Goal: Complete application form: Complete application form

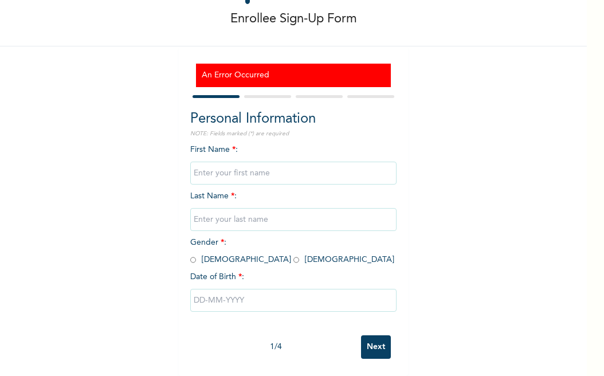
click at [259, 162] on input "text" at bounding box center [293, 173] width 206 height 23
type input "[PERSON_NAME]"
click at [265, 213] on input "text" at bounding box center [293, 219] width 206 height 23
type input "[PERSON_NAME]"
click at [293, 255] on input "radio" at bounding box center [296, 259] width 6 height 11
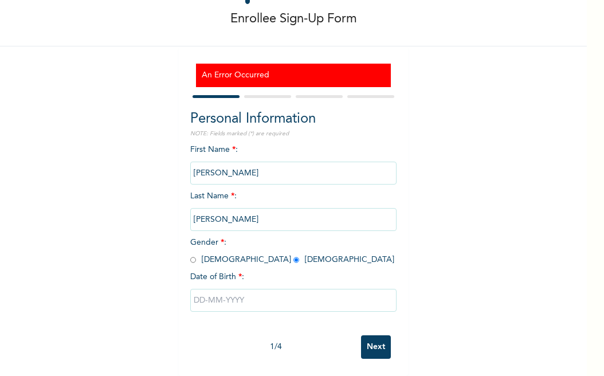
radio input "true"
click at [215, 289] on input "text" at bounding box center [293, 300] width 206 height 23
select select "7"
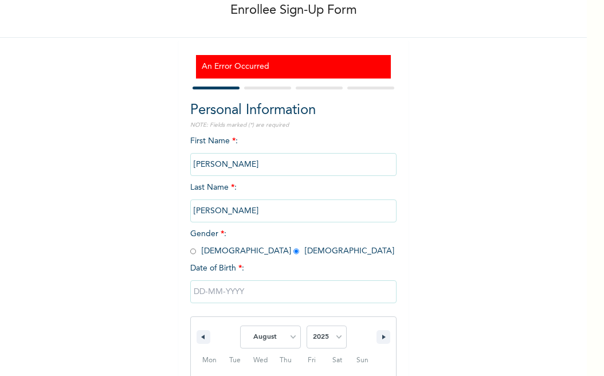
click at [215, 288] on div "January February March April May June July August September October November [D…" at bounding box center [293, 379] width 206 height 210
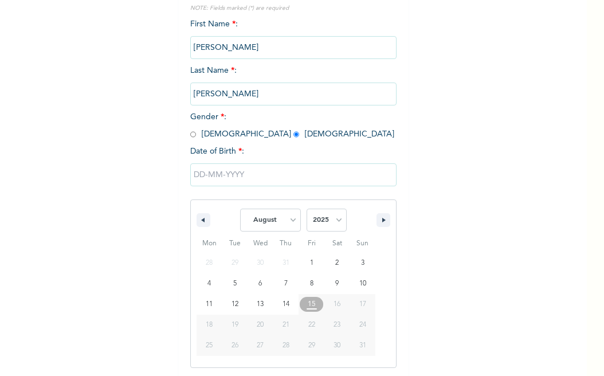
scroll to position [181, 0]
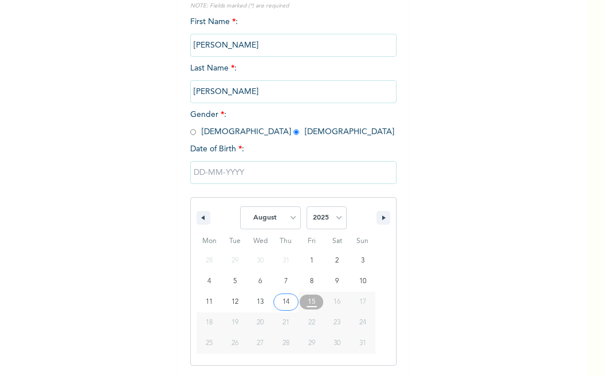
type input "[DATE]"
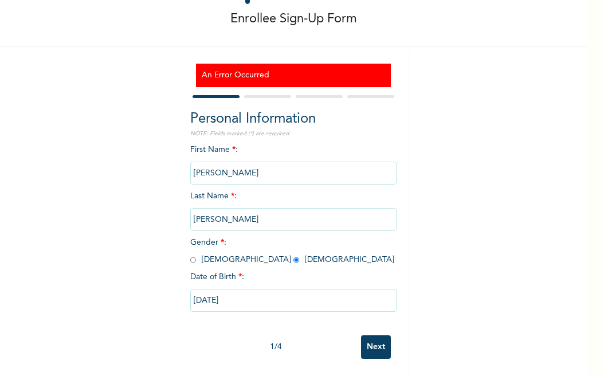
click at [205, 295] on input "[DATE]" at bounding box center [293, 300] width 206 height 23
select select "7"
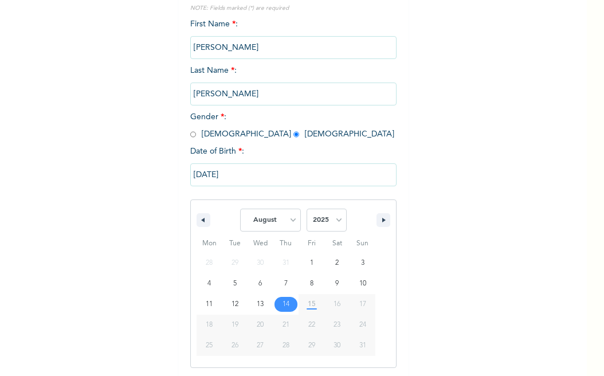
scroll to position [181, 0]
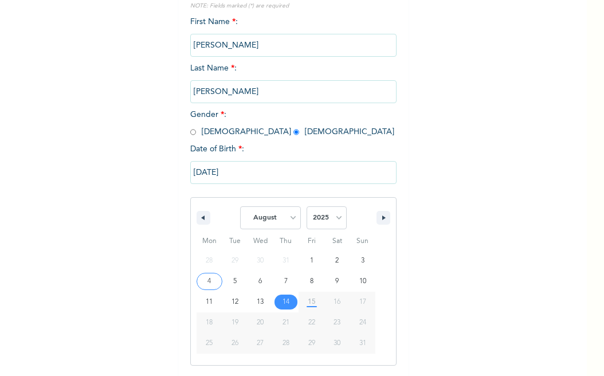
click at [197, 171] on input "[DATE]" at bounding box center [293, 172] width 206 height 23
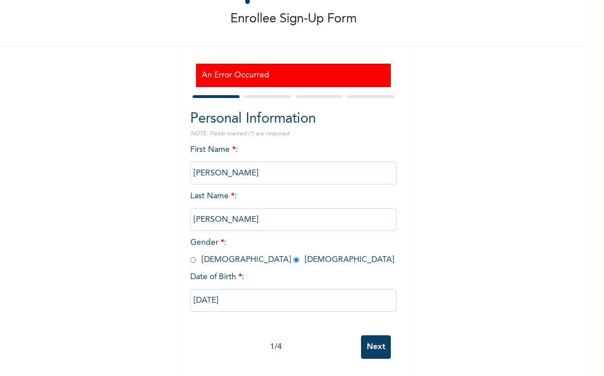
scroll to position [63, 0]
click at [241, 289] on input "[DATE]" at bounding box center [293, 300] width 206 height 23
select select "7"
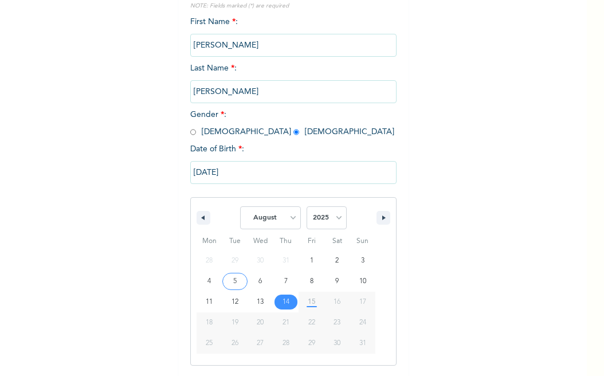
click at [253, 172] on input "[DATE]" at bounding box center [293, 172] width 206 height 23
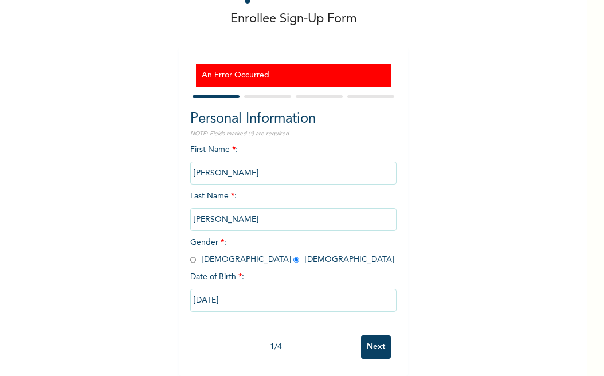
click at [242, 298] on input "[DATE]" at bounding box center [293, 300] width 206 height 23
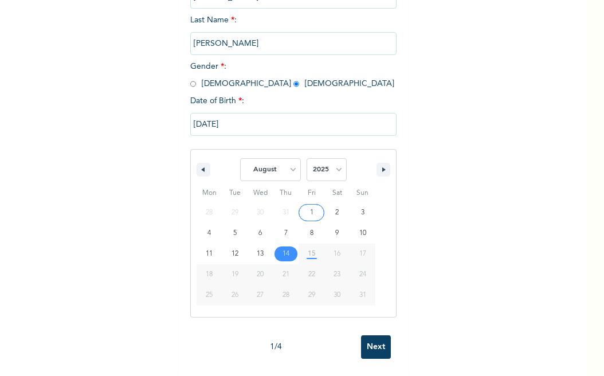
scroll to position [240, 0]
click at [287, 162] on select "January February March April May June July August September October November De…" at bounding box center [270, 169] width 61 height 23
click at [240, 158] on select "January February March April May June July August September October November De…" at bounding box center [270, 169] width 61 height 23
click at [197, 163] on button "button" at bounding box center [204, 170] width 14 height 14
click at [382, 167] on icon "button" at bounding box center [385, 169] width 6 height 5
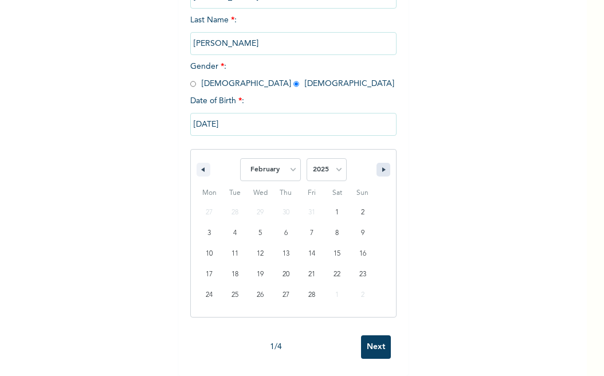
click at [382, 167] on icon "button" at bounding box center [385, 169] width 6 height 5
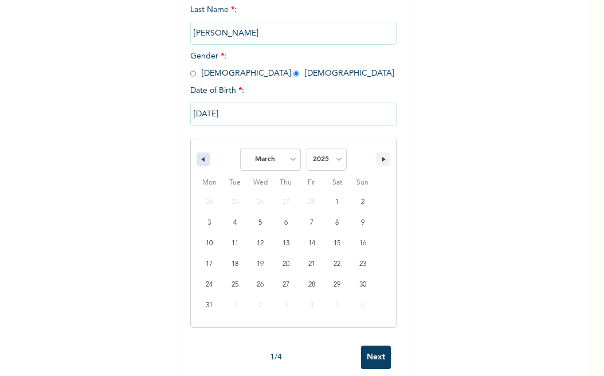
click at [199, 162] on icon "button" at bounding box center [202, 159] width 6 height 5
select select "1"
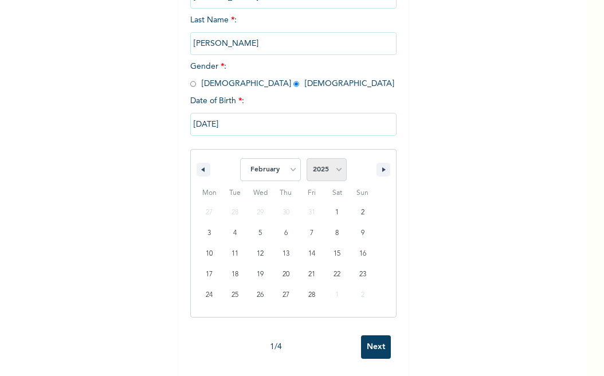
click at [331, 158] on select "2025 2024 2023 2022 2021 2020 2019 2018 2017 2016 2015 2014 2013 2012 2011 2010…" at bounding box center [327, 169] width 40 height 23
click at [333, 160] on select "2025 2024 2023 2022 2021 2020 2019 2018 2017 2016 2015 2014 2013 2012 2011 2010…" at bounding box center [327, 169] width 40 height 23
select select "1997"
click at [307, 158] on select "2025 2024 2023 2022 2021 2020 2019 2018 2017 2016 2015 2014 2013 2012 2011 2010…" at bounding box center [327, 169] width 40 height 23
type input "[DATE]"
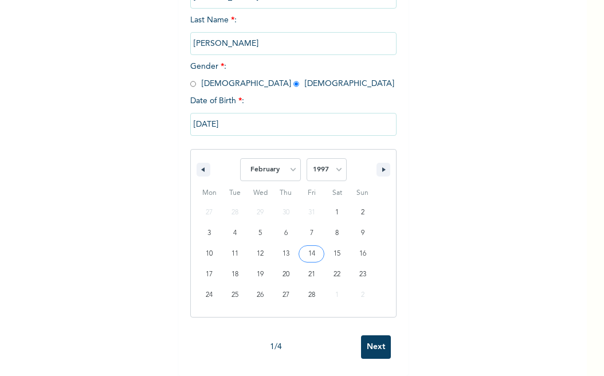
scroll to position [63, 0]
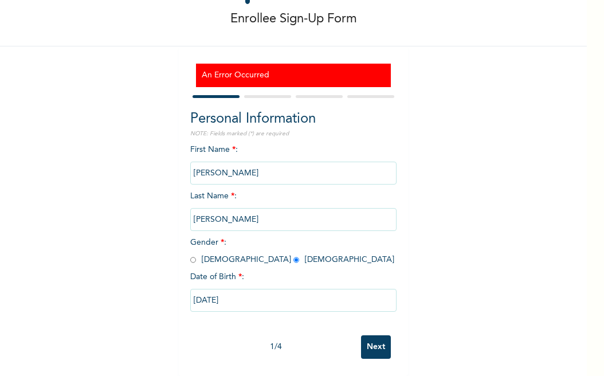
click at [195, 299] on input "[DATE]" at bounding box center [293, 300] width 206 height 23
select select "1"
select select "1997"
click at [367, 338] on input "Next" at bounding box center [376, 346] width 30 height 23
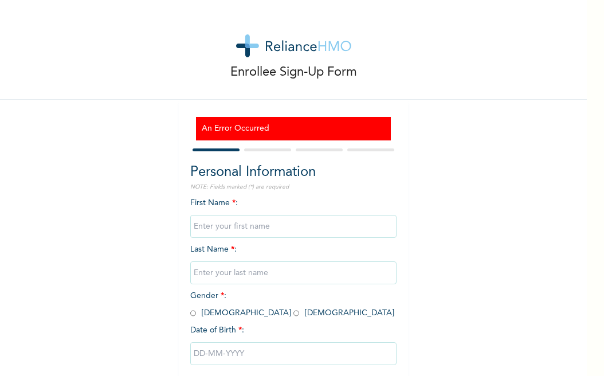
scroll to position [63, 0]
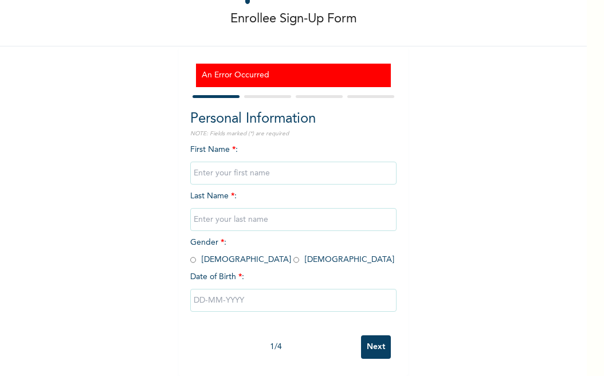
click at [196, 167] on input "text" at bounding box center [293, 173] width 206 height 23
type input "[PERSON_NAME]"
click at [265, 213] on input "text" at bounding box center [293, 219] width 206 height 23
type input "[PERSON_NAME]"
click at [293, 254] on input "radio" at bounding box center [296, 259] width 6 height 11
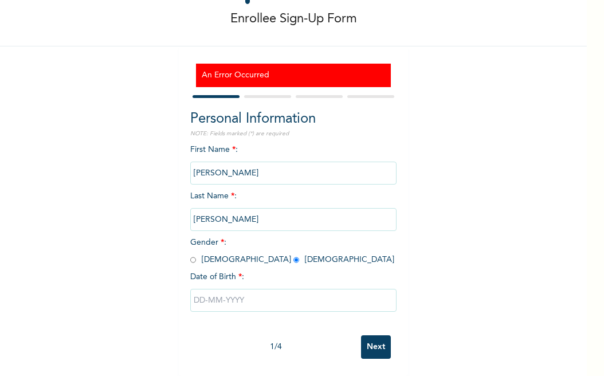
radio input "true"
click at [191, 291] on input "text" at bounding box center [293, 300] width 206 height 23
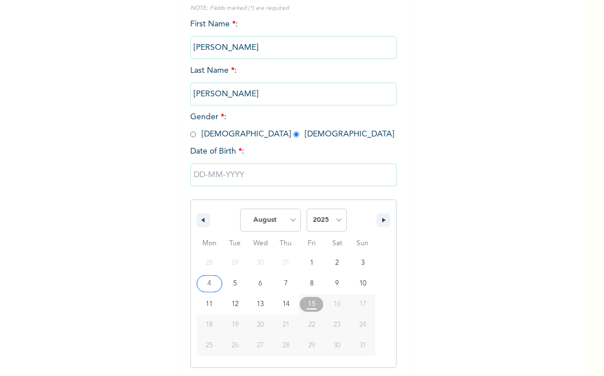
scroll to position [181, 0]
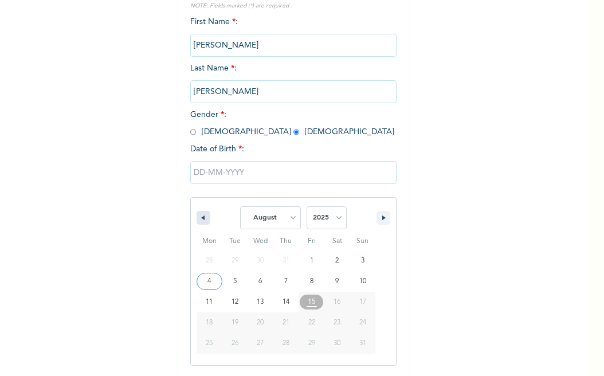
click at [197, 216] on button "button" at bounding box center [204, 218] width 14 height 14
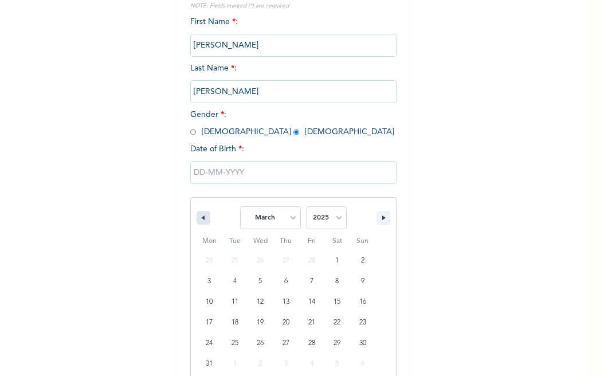
click at [197, 216] on button "button" at bounding box center [204, 218] width 14 height 14
select select "11"
select select "2024"
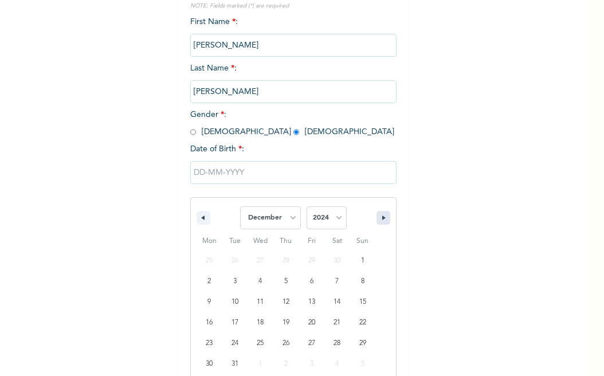
click at [382, 219] on icon "button" at bounding box center [385, 217] width 6 height 5
select select "0"
select select "2025"
click at [382, 219] on icon "button" at bounding box center [385, 217] width 6 height 5
select select "1"
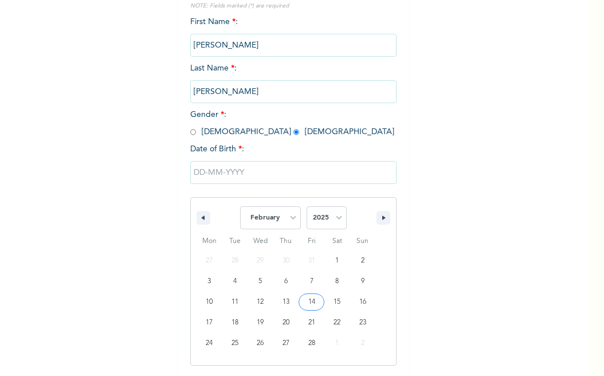
type input "02/14/2025"
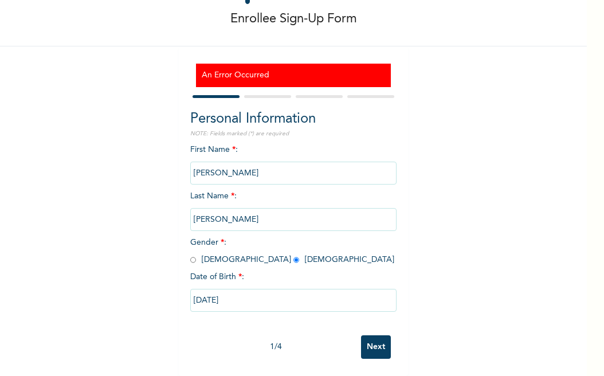
click at [230, 291] on input "02/14/2025" at bounding box center [293, 300] width 206 height 23
select select "1"
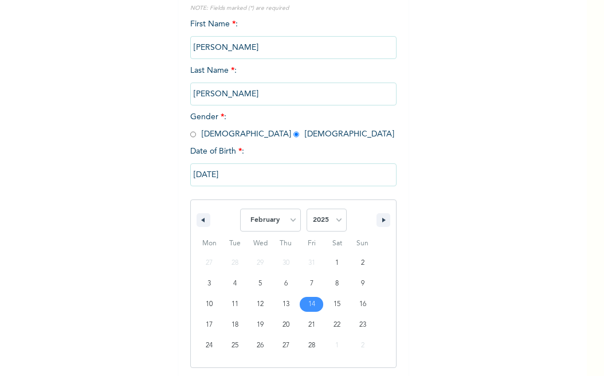
scroll to position [181, 0]
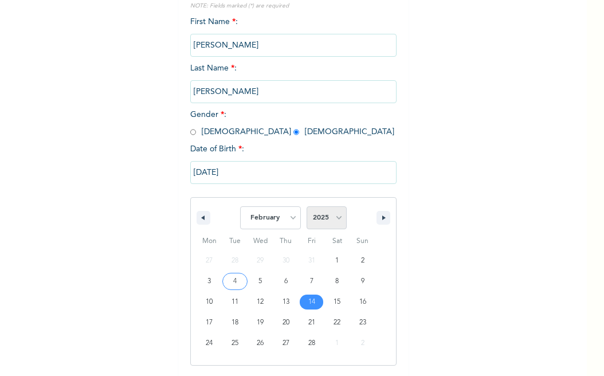
click at [336, 210] on select "2025 2024 2023 2022 2021 2020 2019 2018 2017 2016 2015 2014 2013 2012 2011 2010…" at bounding box center [327, 217] width 40 height 23
select select "1997"
click at [307, 208] on select "2025 2024 2023 2022 2021 2020 2019 2018 2017 2016 2015 2014 2013 2012 2011 2010…" at bounding box center [327, 217] width 40 height 23
click at [297, 173] on input "02/14/2025" at bounding box center [293, 172] width 206 height 23
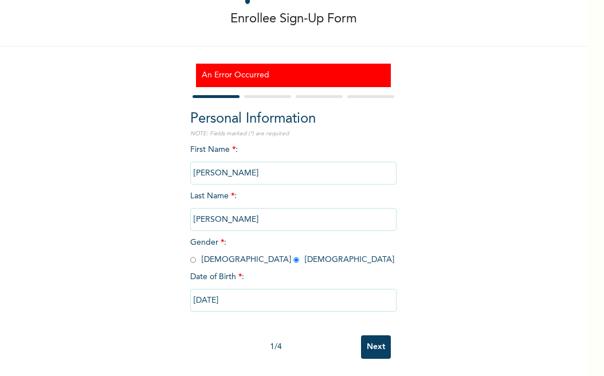
click at [235, 291] on input "02/14/2025" at bounding box center [293, 300] width 206 height 23
select select "1"
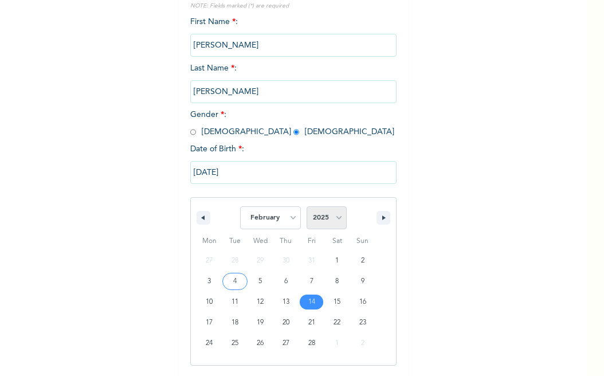
click at [332, 220] on select "2025 2024 2023 2022 2021 2020 2019 2018 2017 2016 2015 2014 2013 2012 2011 2010…" at bounding box center [327, 217] width 40 height 23
select select "1997"
click at [307, 208] on select "2025 2024 2023 2022 2021 2020 2019 2018 2017 2016 2015 2014 2013 2012 2011 2010…" at bounding box center [327, 217] width 40 height 23
type input "[DATE]"
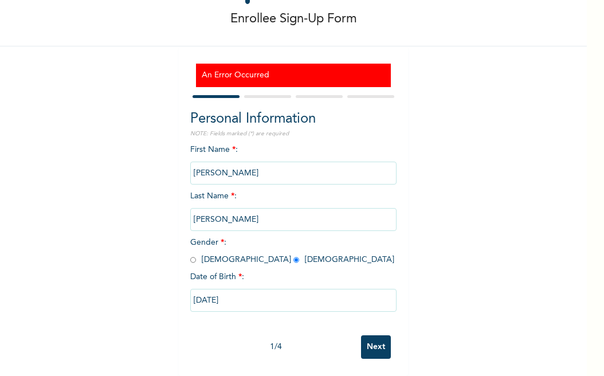
click at [198, 292] on input "[DATE]" at bounding box center [293, 300] width 206 height 23
select select "1"
select select "1997"
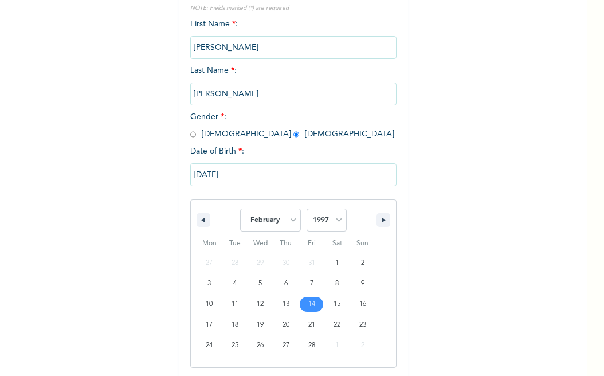
scroll to position [181, 0]
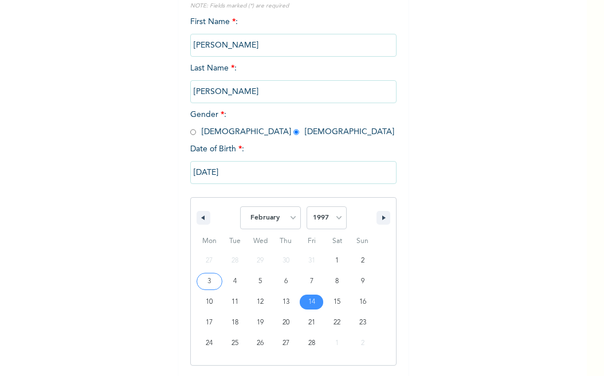
click at [195, 180] on input "[DATE]" at bounding box center [293, 172] width 206 height 23
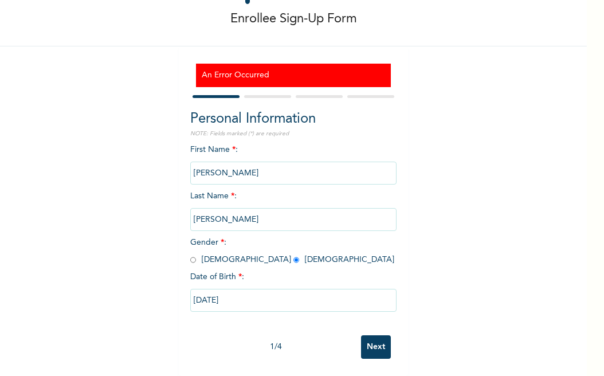
scroll to position [63, 0]
click at [197, 293] on input "[DATE]" at bounding box center [293, 300] width 206 height 23
select select "1"
select select "1997"
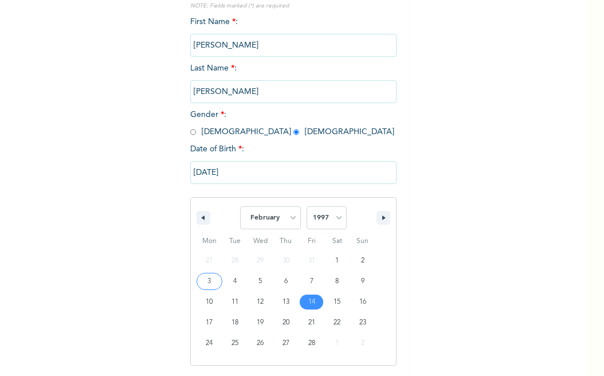
click at [197, 170] on input "[DATE]" at bounding box center [293, 172] width 206 height 23
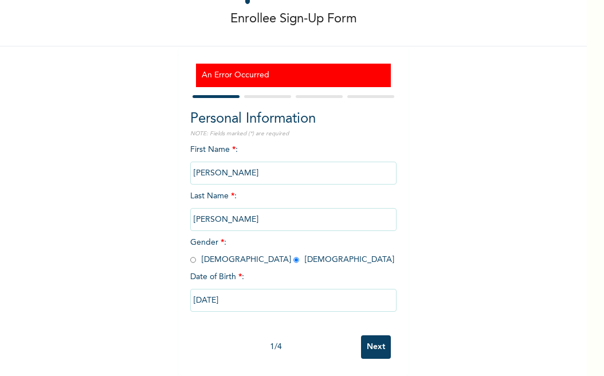
scroll to position [63, 0]
click at [244, 291] on input "[DATE]" at bounding box center [293, 300] width 206 height 23
select select "1"
select select "1997"
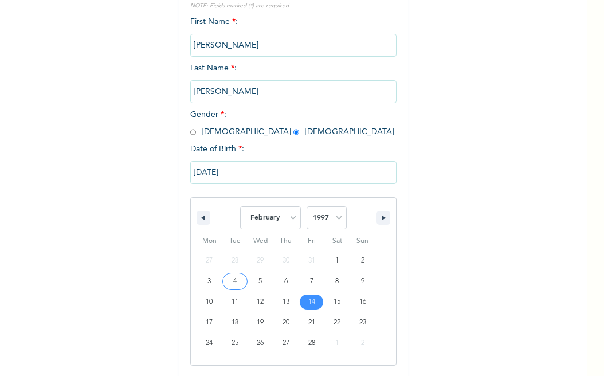
drag, startPoint x: 244, startPoint y: 291, endPoint x: 246, endPoint y: 171, distance: 119.2
click at [246, 171] on div "02/14/1997 January February March April May June July August September October …" at bounding box center [293, 260] width 206 height 210
click at [198, 171] on input "[DATE]" at bounding box center [293, 172] width 206 height 23
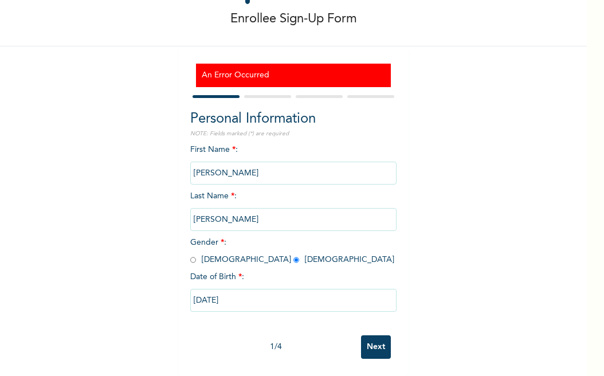
scroll to position [63, 0]
click at [369, 337] on input "Next" at bounding box center [376, 346] width 30 height 23
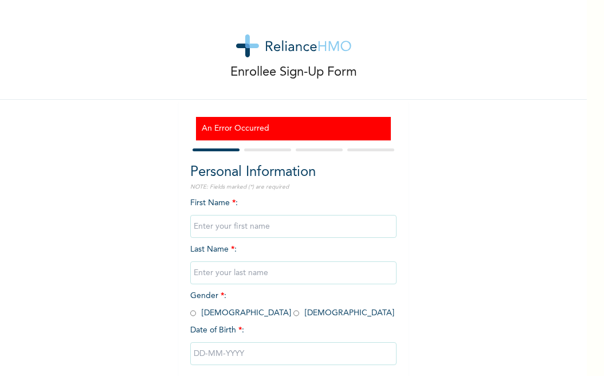
click at [191, 142] on div "An Error Occurred Personal Information NOTE: Fields marked (*) are required Fir…" at bounding box center [293, 264] width 229 height 329
drag, startPoint x: 219, startPoint y: 210, endPoint x: 210, endPoint y: 228, distance: 20.0
click at [210, 228] on div "First Name * : Last Name * : Gender * : Male Female Date of Birth * :" at bounding box center [293, 290] width 206 height 186
click at [210, 228] on input "text" at bounding box center [293, 226] width 206 height 23
type input "[PERSON_NAME]"
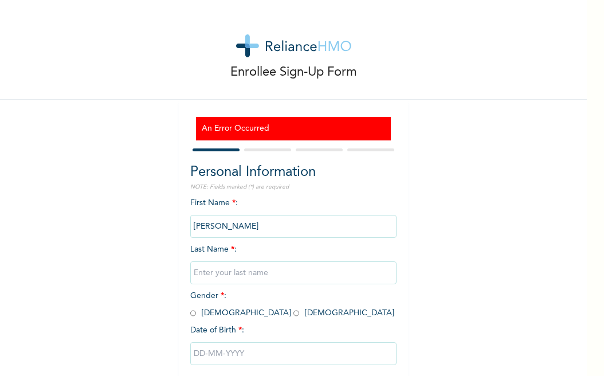
click at [249, 276] on input "text" at bounding box center [293, 272] width 206 height 23
type input "[PERSON_NAME]"
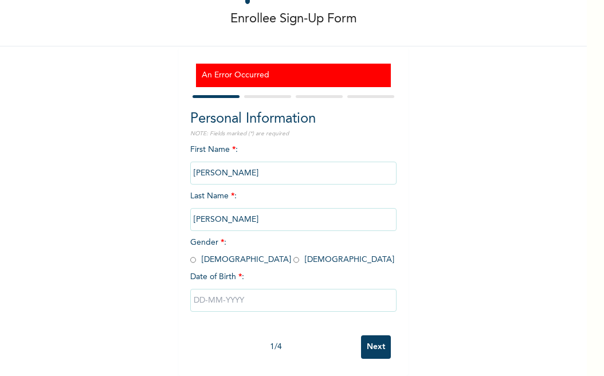
click at [293, 255] on input "radio" at bounding box center [296, 259] width 6 height 11
radio input "true"
click at [232, 291] on input "text" at bounding box center [293, 300] width 206 height 23
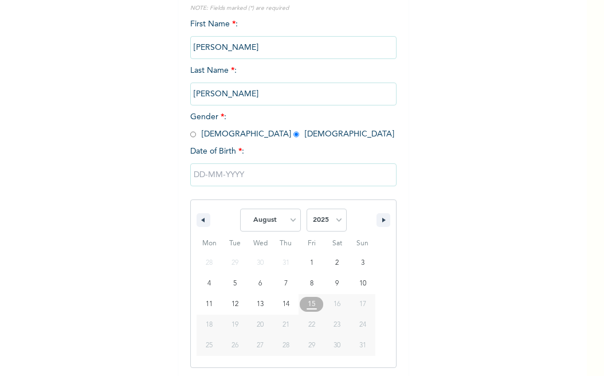
scroll to position [181, 0]
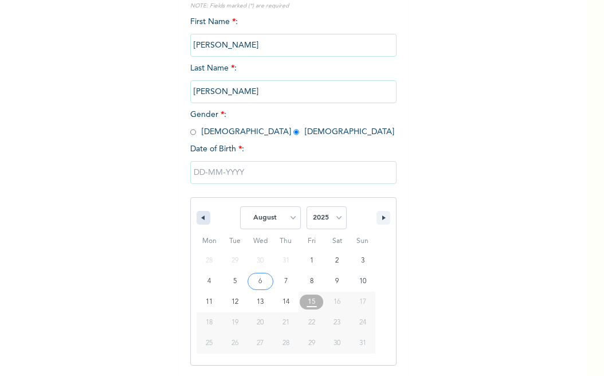
click at [199, 219] on icon "button" at bounding box center [202, 217] width 6 height 5
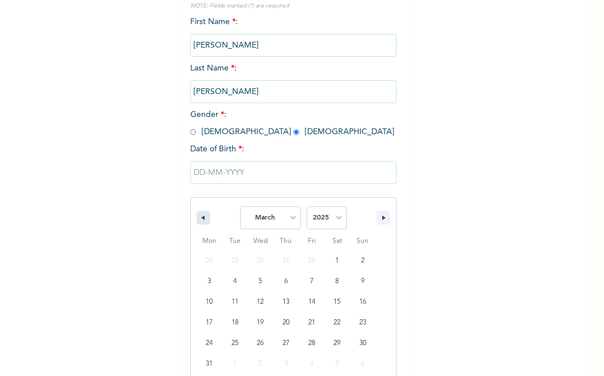
click at [199, 219] on icon "button" at bounding box center [202, 217] width 6 height 5
click at [386, 217] on div "January February March April May June July August September October November De…" at bounding box center [293, 215] width 205 height 34
click at [382, 218] on icon "button" at bounding box center [385, 217] width 6 height 5
select select "1"
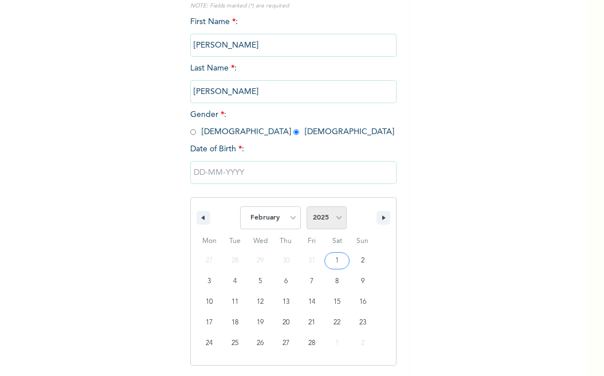
click at [333, 220] on select "2025 2024 2023 2022 2021 2020 2019 2018 2017 2016 2015 2014 2013 2012 2011 2010…" at bounding box center [327, 217] width 40 height 23
select select "1997"
click at [307, 208] on select "2025 2024 2023 2022 2021 2020 2019 2018 2017 2016 2015 2014 2013 2012 2011 2010…" at bounding box center [327, 217] width 40 height 23
type input "[DATE]"
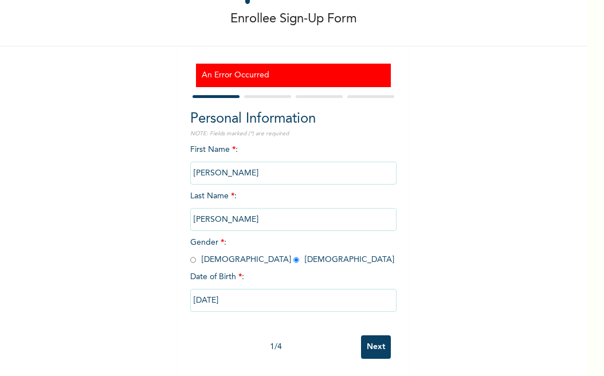
click at [191, 293] on input "[DATE]" at bounding box center [293, 300] width 206 height 23
select select "1"
select select "1997"
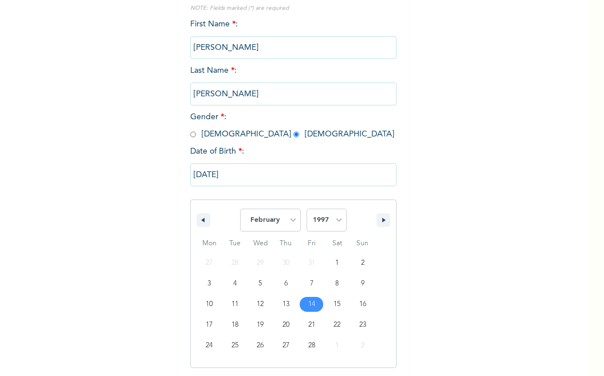
scroll to position [181, 0]
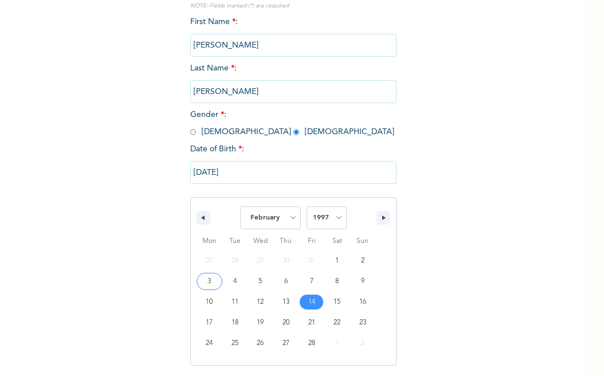
click at [198, 172] on input "[DATE]" at bounding box center [293, 172] width 206 height 23
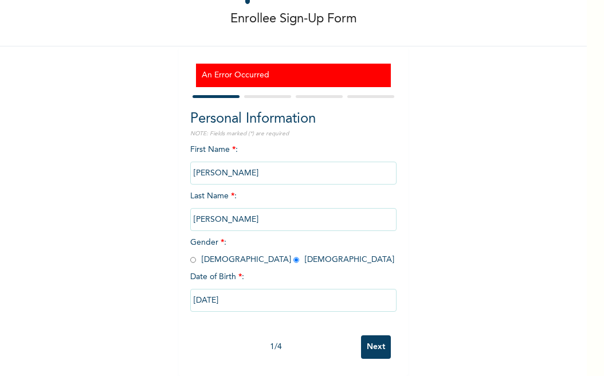
scroll to position [63, 0]
click at [265, 93] on div at bounding box center [293, 96] width 206 height 7
click at [300, 289] on input "[DATE]" at bounding box center [293, 300] width 206 height 23
click at [300, 283] on div "[DATE]" at bounding box center [293, 300] width 206 height 34
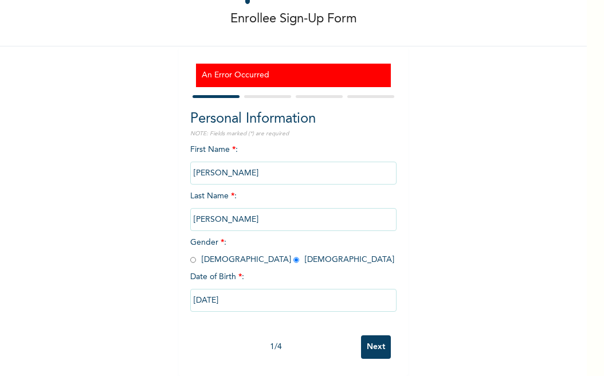
select select "1"
select select "1997"
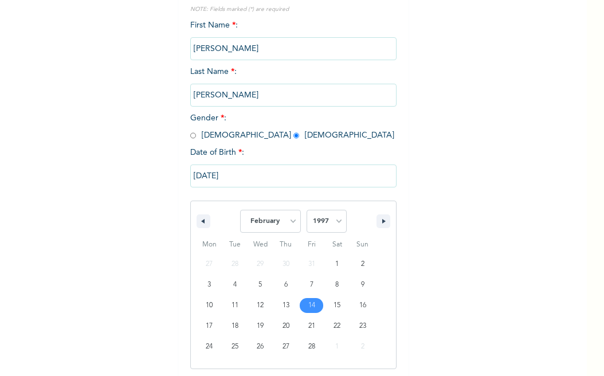
scroll to position [181, 0]
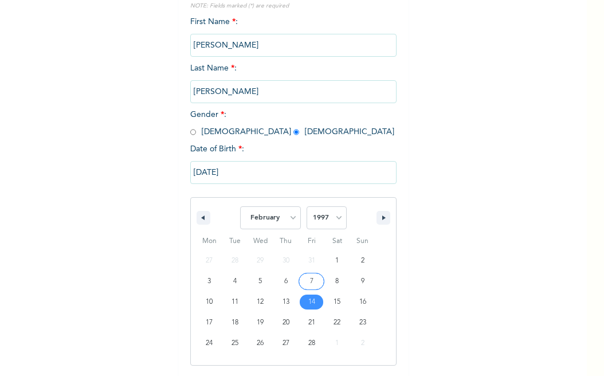
type input "02/07/1997"
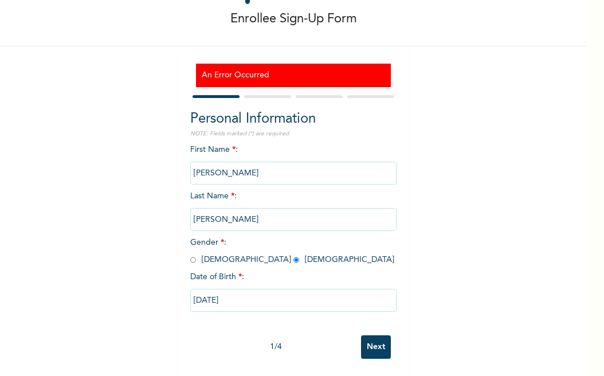
scroll to position [63, 0]
click at [209, 289] on input "02/07/1997" at bounding box center [293, 300] width 206 height 23
select select "1"
select select "1997"
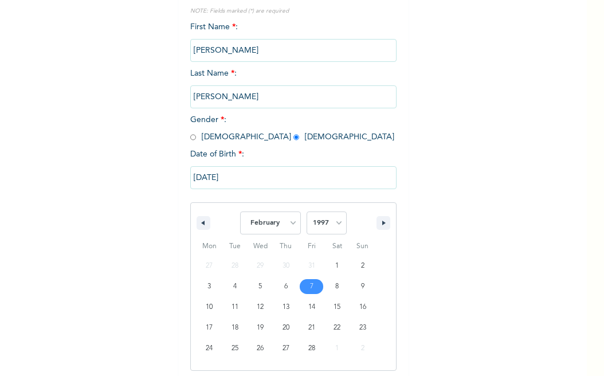
scroll to position [181, 0]
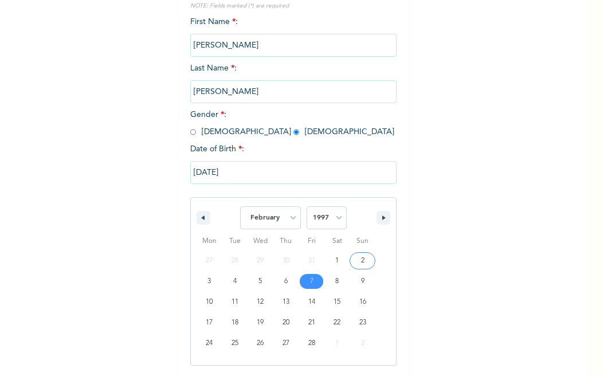
type input "02/02/1997"
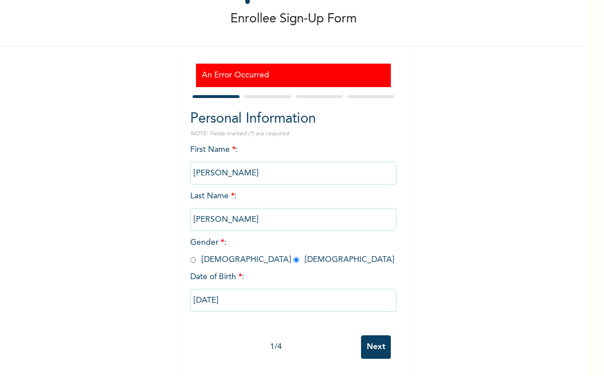
click at [195, 293] on input "02/02/1997" at bounding box center [293, 300] width 206 height 23
select select "1"
select select "1997"
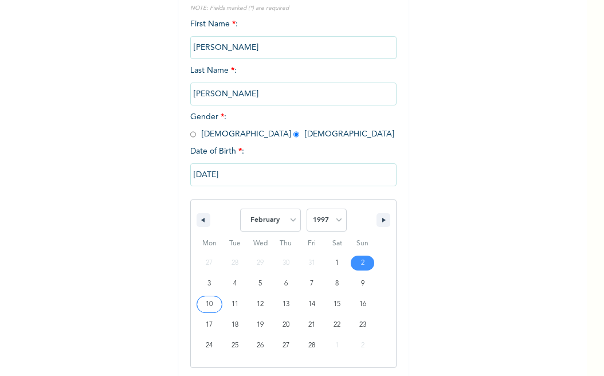
scroll to position [181, 0]
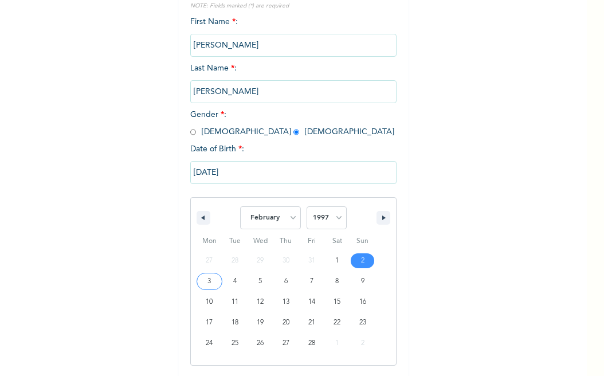
click at [210, 170] on input "02/02/1997" at bounding box center [293, 172] width 206 height 23
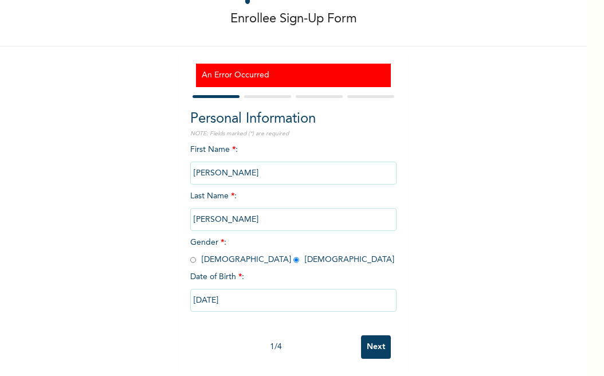
click at [198, 292] on input "02/02/1997" at bounding box center [293, 300] width 206 height 23
select select "1"
select select "1997"
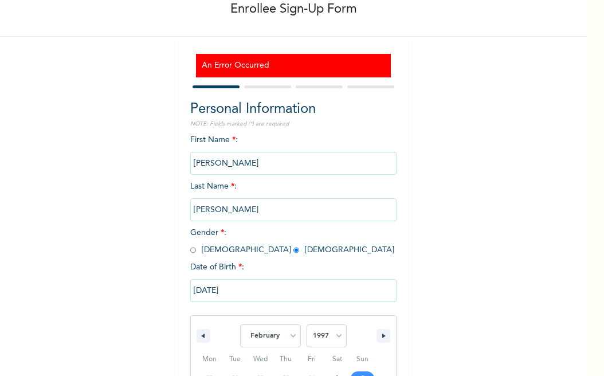
scroll to position [181, 0]
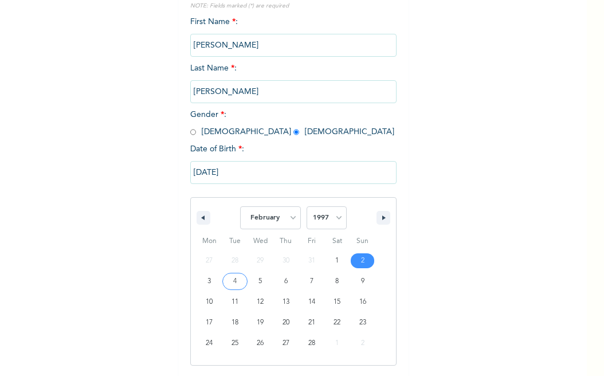
click at [198, 172] on input "02/02/1997" at bounding box center [293, 172] width 206 height 23
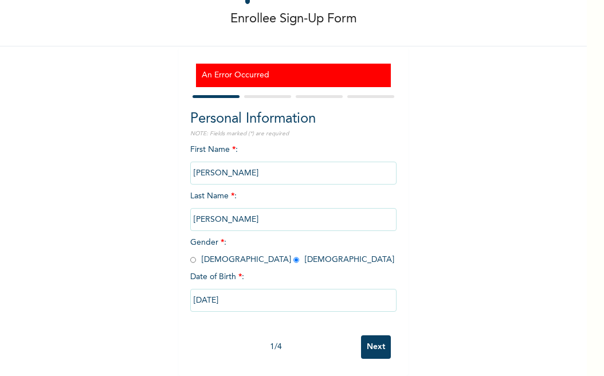
scroll to position [63, 0]
click at [255, 291] on input "02/02/1997" at bounding box center [293, 300] width 206 height 23
select select "1"
select select "1997"
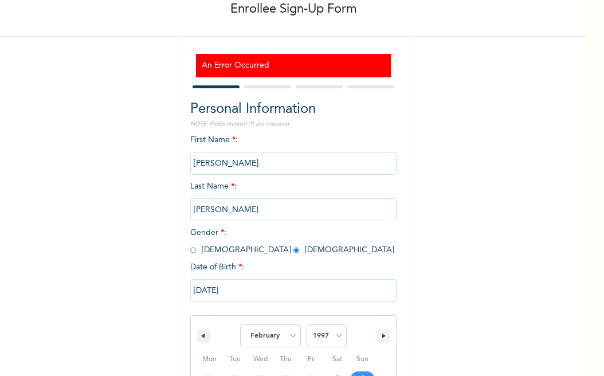
scroll to position [181, 0]
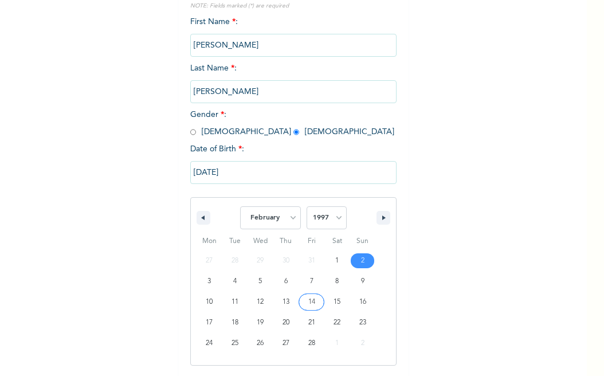
type input "[DATE]"
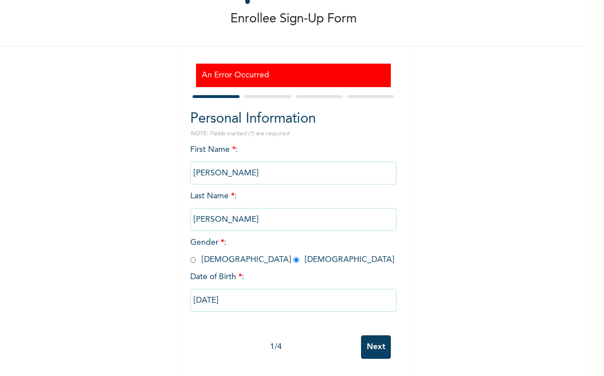
scroll to position [63, 0]
click at [198, 291] on input "[DATE]" at bounding box center [293, 300] width 206 height 23
select select "1"
select select "1997"
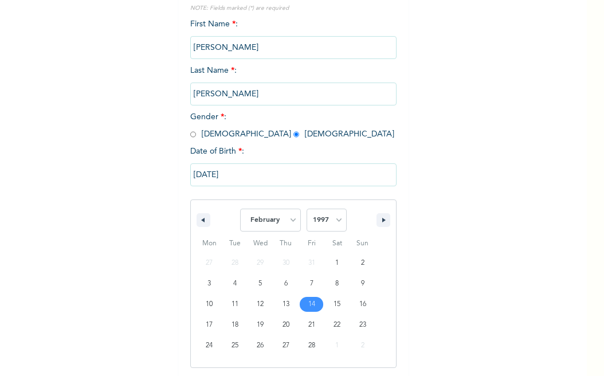
scroll to position [181, 0]
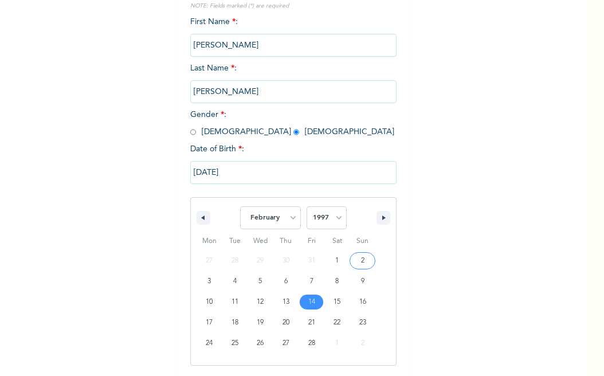
type input "02/02/1997"
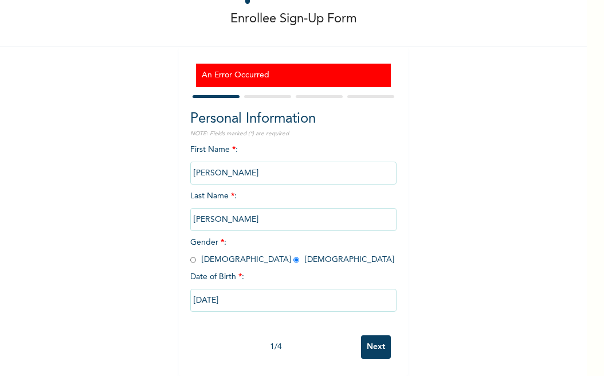
click at [194, 291] on input "02/02/1997" at bounding box center [293, 300] width 206 height 23
select select "1"
select select "1997"
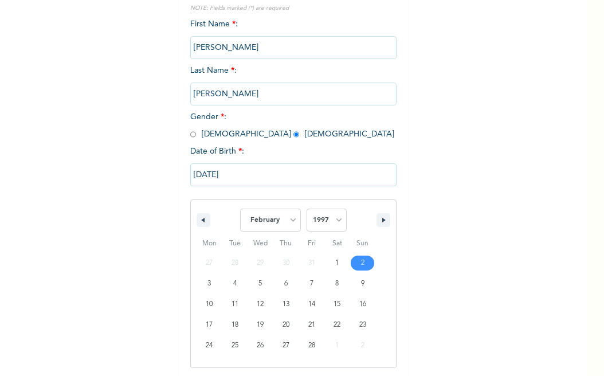
scroll to position [181, 0]
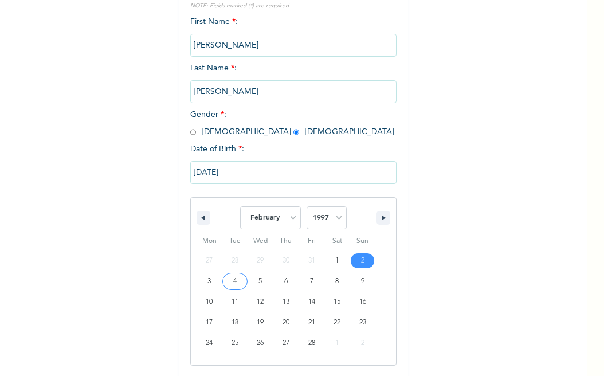
click at [210, 176] on input "02/02/1997" at bounding box center [293, 172] width 206 height 23
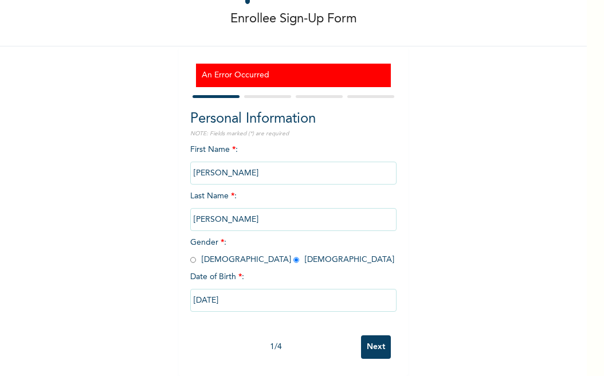
scroll to position [63, 0]
click at [198, 291] on input "02/02/1997" at bounding box center [293, 300] width 206 height 23
select select "1"
select select "1997"
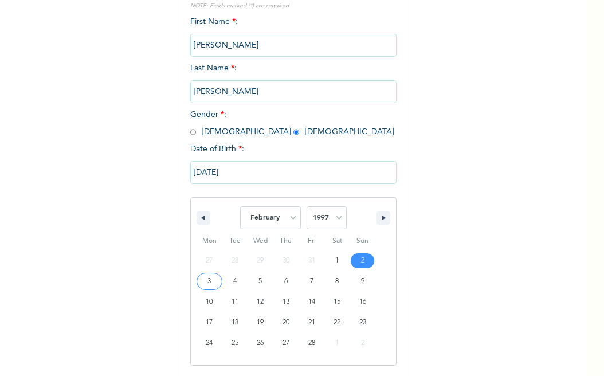
click at [198, 175] on input "02/02/1997" at bounding box center [293, 172] width 206 height 23
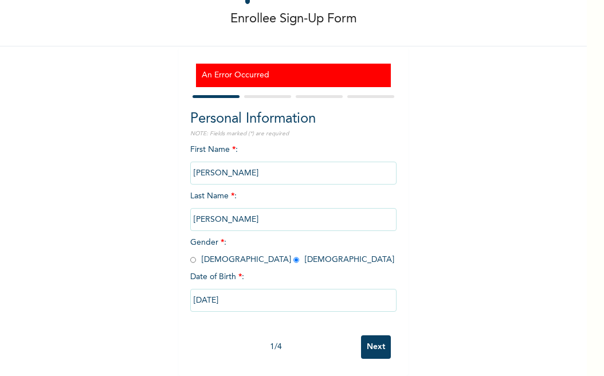
click at [194, 290] on input "02/02/1997" at bounding box center [293, 300] width 206 height 23
select select "1"
select select "1997"
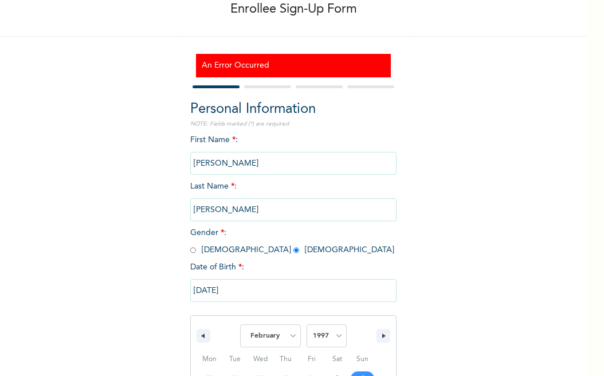
scroll to position [181, 0]
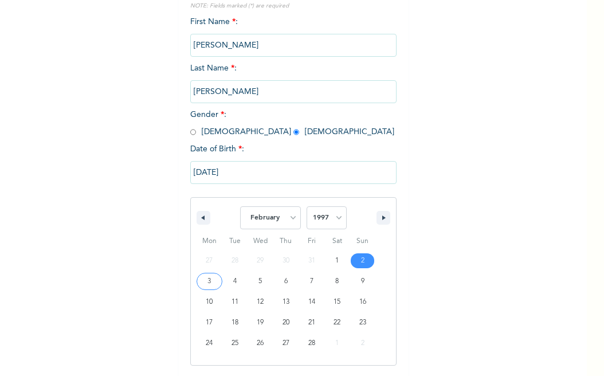
click at [196, 171] on input "02/02/1997" at bounding box center [293, 172] width 206 height 23
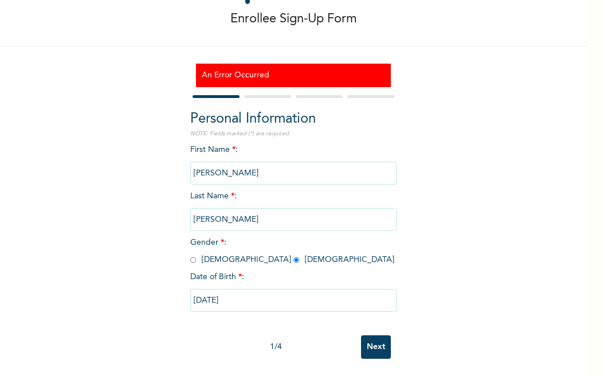
click at [119, 329] on div "Enrollee Sign-Up Form An Error Occurred Personal Information NOTE: Fields marke…" at bounding box center [293, 161] width 587 height 429
click at [198, 291] on input "02/02/1997" at bounding box center [293, 300] width 206 height 23
select select "1"
select select "1997"
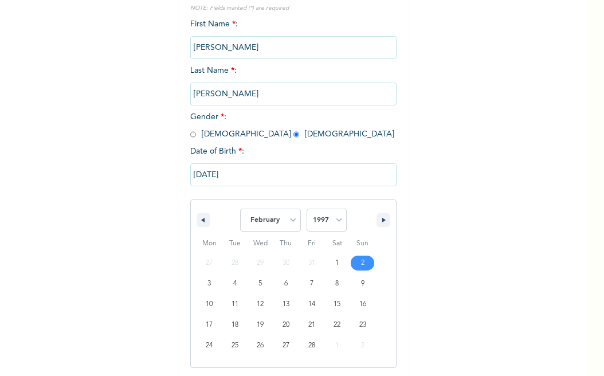
scroll to position [181, 0]
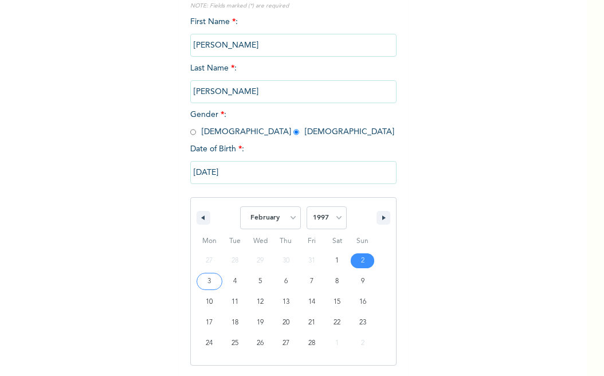
click at [194, 166] on input "02/02/1997" at bounding box center [293, 172] width 206 height 23
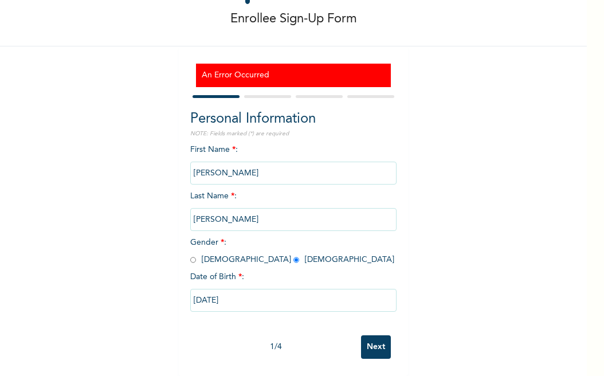
click at [197, 291] on input "02/02/1997" at bounding box center [293, 300] width 206 height 23
select select "1"
select select "1997"
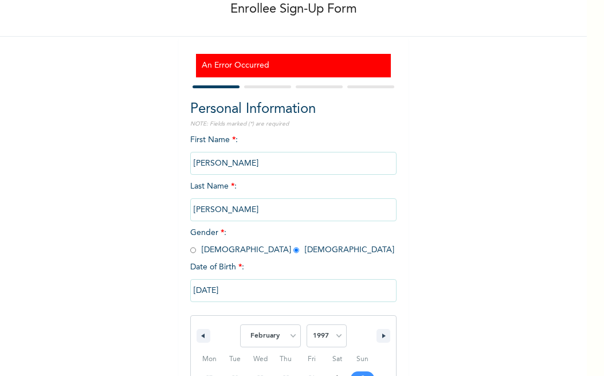
scroll to position [181, 0]
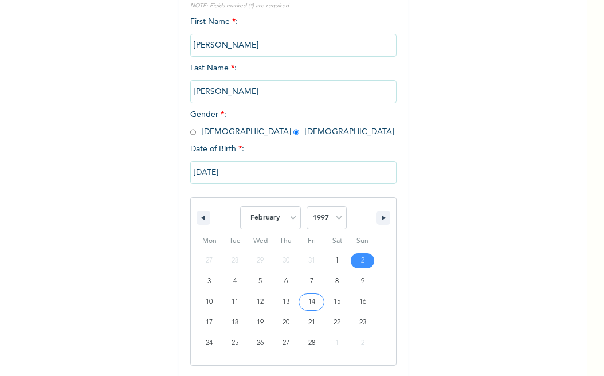
type input "[DATE]"
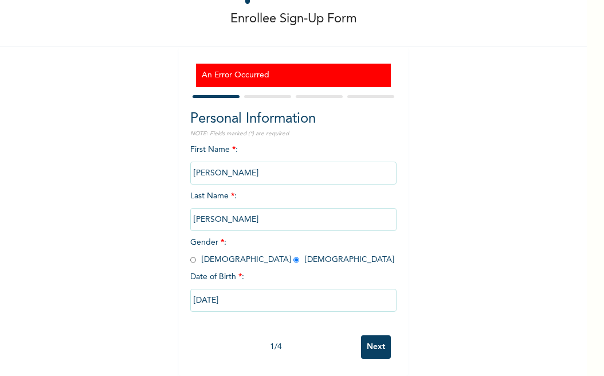
click at [196, 289] on input "[DATE]" at bounding box center [293, 300] width 206 height 23
select select "1"
select select "1997"
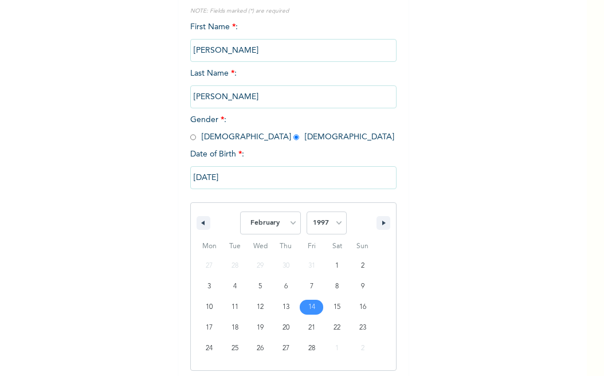
scroll to position [181, 0]
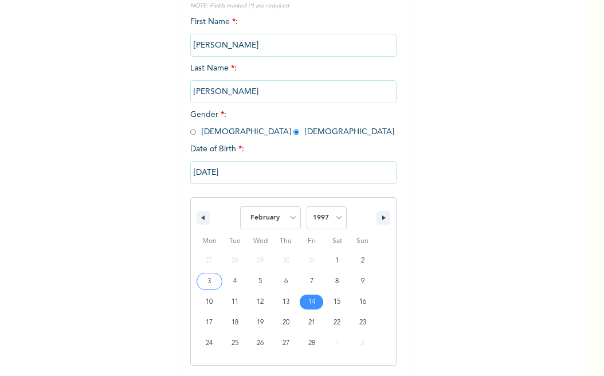
click at [209, 169] on input "[DATE]" at bounding box center [293, 172] width 206 height 23
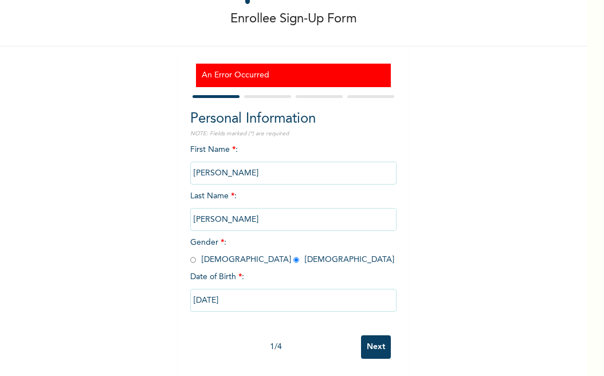
scroll to position [63, 0]
click at [374, 349] on input "Next" at bounding box center [376, 346] width 30 height 23
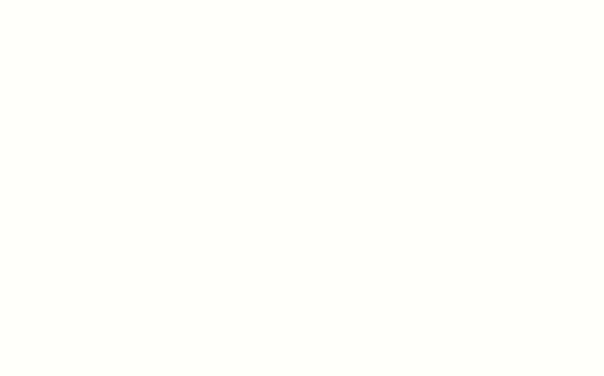
click at [374, 349] on div at bounding box center [302, 188] width 604 height 376
